Goal: Check status: Check status

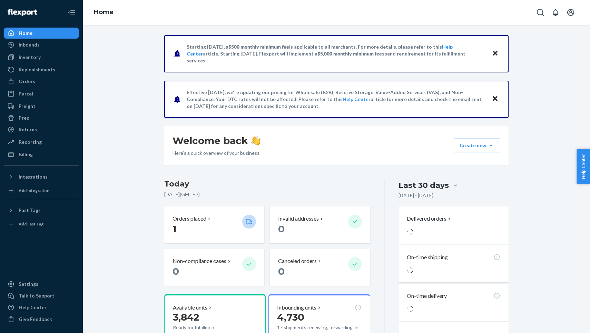
scroll to position [11, 0]
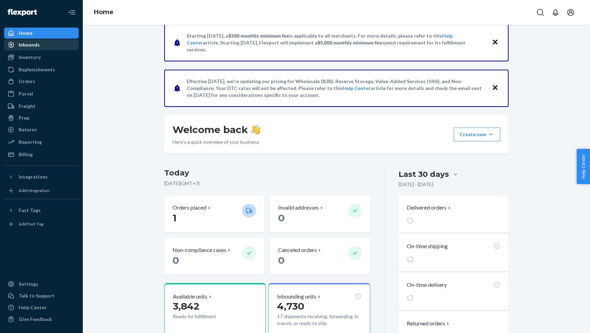
click at [55, 47] on div "Inbounds" at bounding box center [41, 45] width 73 height 10
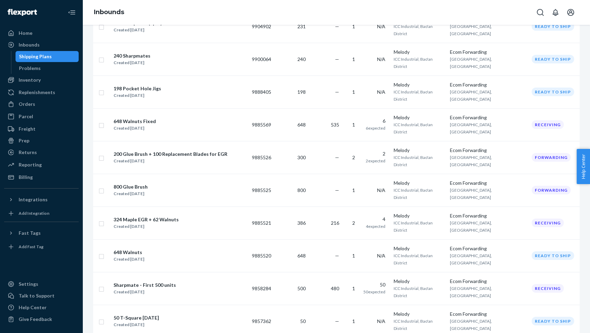
scroll to position [172, 0]
click at [49, 100] on div "Orders" at bounding box center [41, 104] width 73 height 10
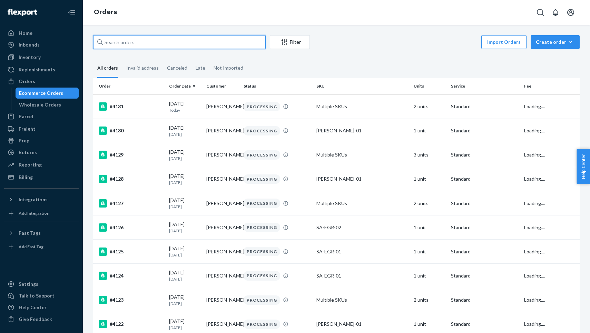
click at [247, 39] on input "text" at bounding box center [179, 42] width 172 height 14
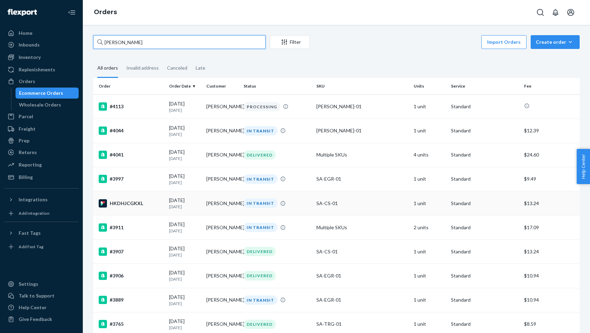
type input "[PERSON_NAME]"
